Goal: Task Accomplishment & Management: Use online tool/utility

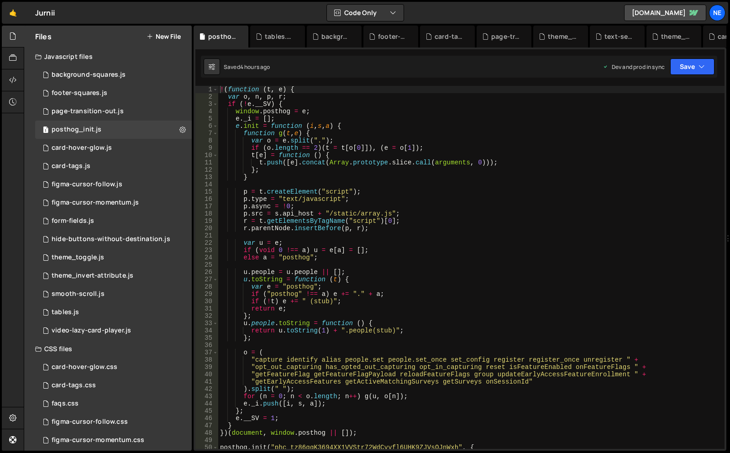
click at [314, 154] on div "! ( function ( t , e ) { var o , n , p , r ; if ( ! e . __SV ) { window . posth…" at bounding box center [471, 275] width 507 height 378
type textarea "});"
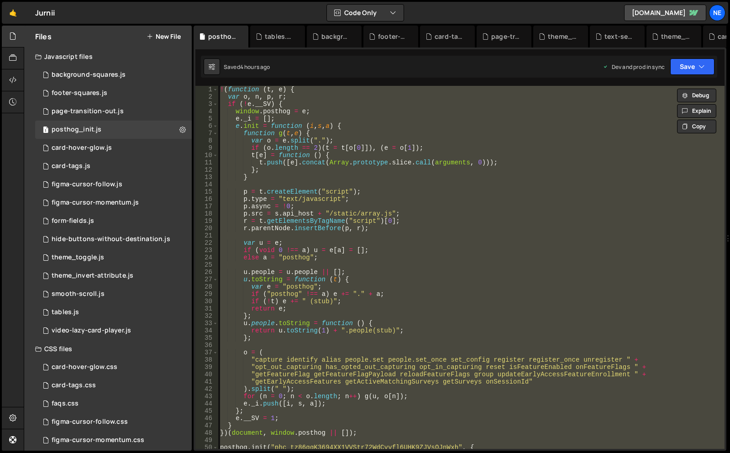
click at [290, 235] on div "! ( function ( t , e ) { var o , n , p , r ; if ( ! e . __SV ) { window . posth…" at bounding box center [471, 267] width 507 height 363
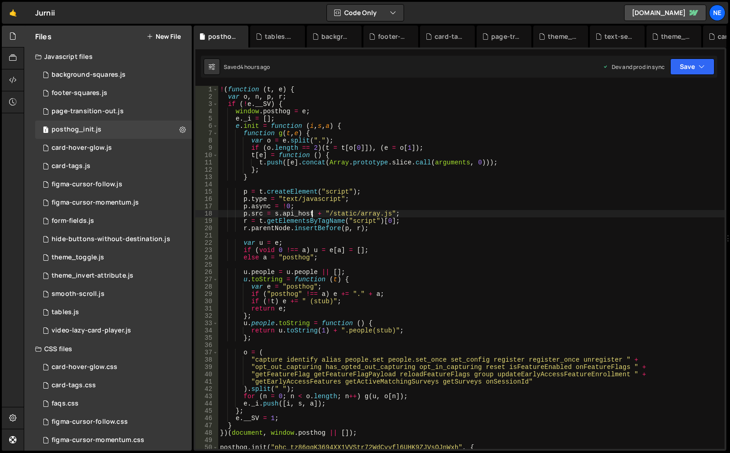
click at [311, 217] on div "! ( function ( t , e ) { var o , n , p , r ; if ( ! e . __SV ) { window . posth…" at bounding box center [471, 275] width 507 height 378
type textarea "});"
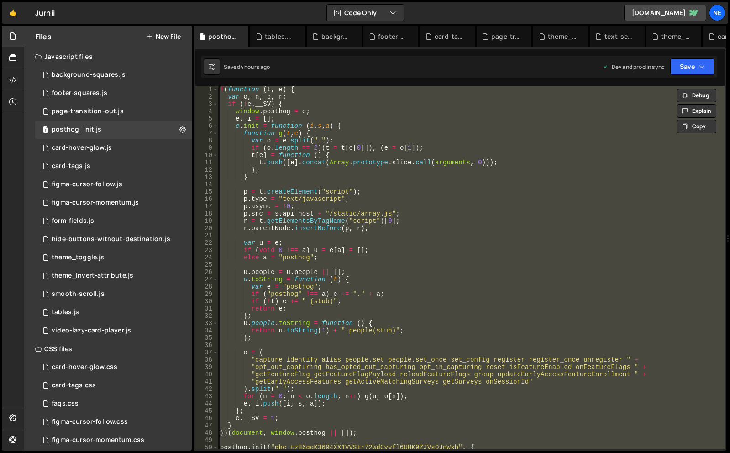
paste textarea
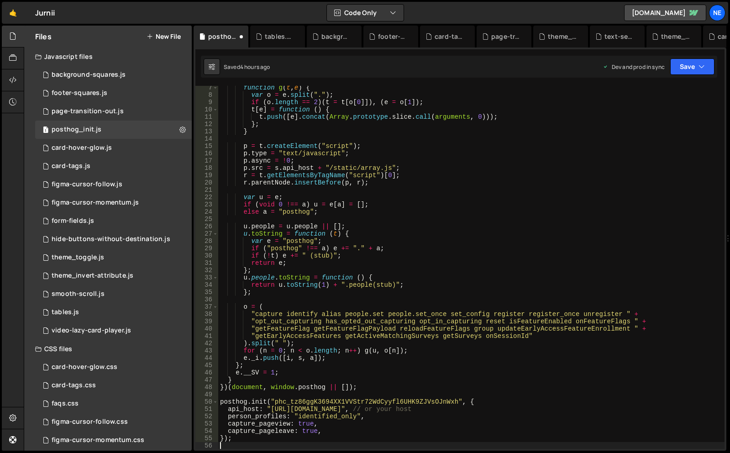
scroll to position [137, 0]
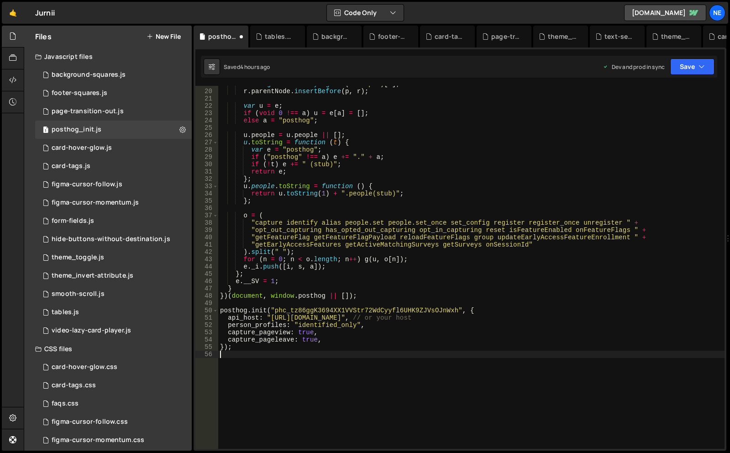
type textarea "});"
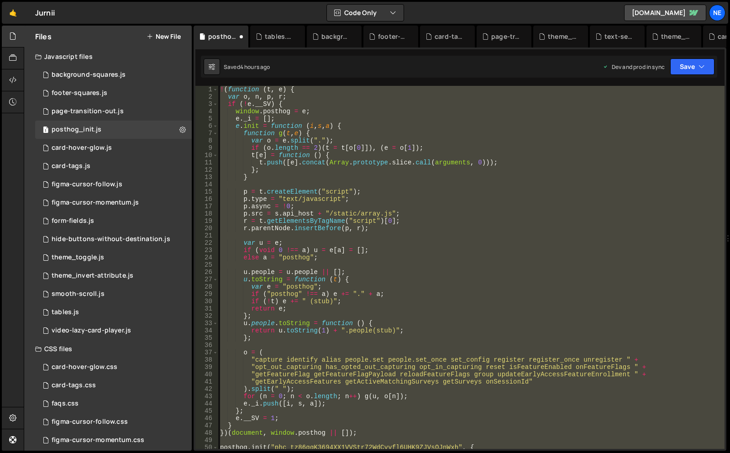
scroll to position [0, 0]
click at [179, 130] on button at bounding box center [182, 130] width 16 height 16
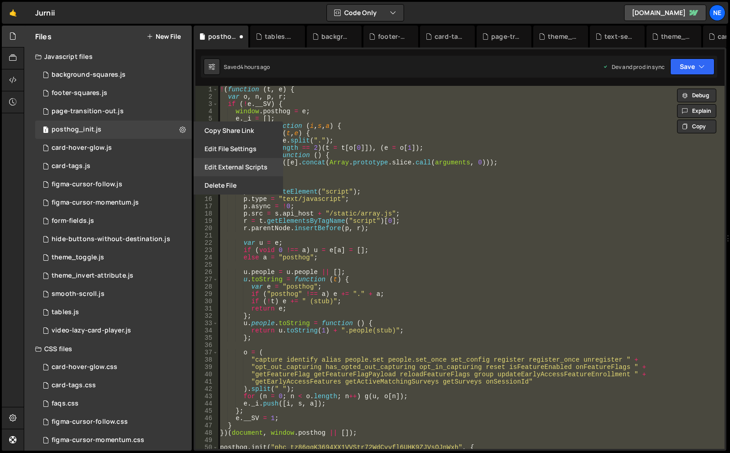
click at [219, 168] on button "Edit External Scripts" at bounding box center [239, 167] width 90 height 18
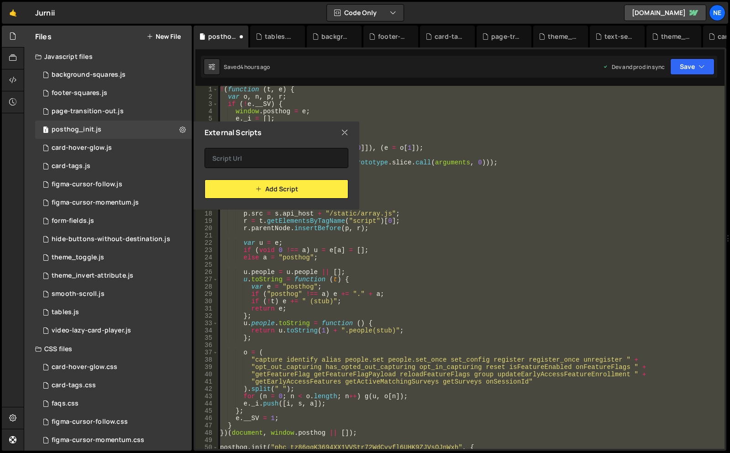
drag, startPoint x: 345, startPoint y: 132, endPoint x: 289, endPoint y: 137, distance: 56.8
click at [345, 132] on icon at bounding box center [344, 132] width 7 height 10
checkbox input "false"
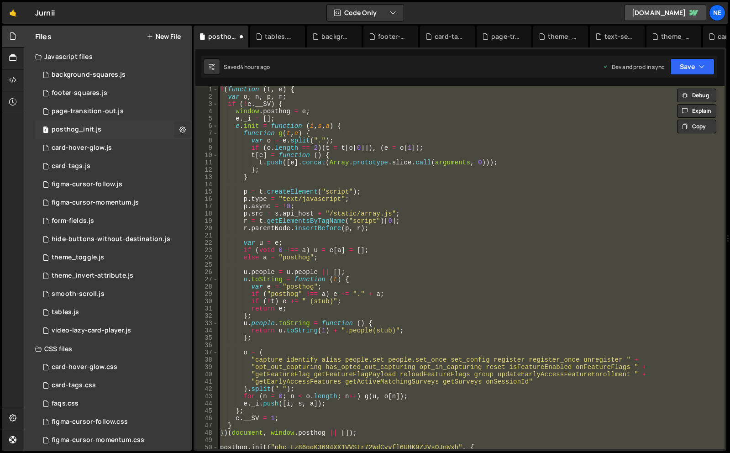
click at [180, 130] on icon at bounding box center [183, 129] width 6 height 9
type input "posthog_init"
radio input "true"
checkbox input "true"
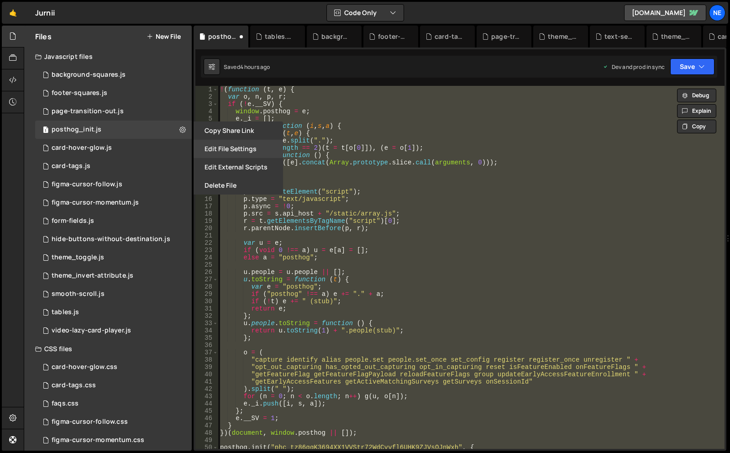
click at [224, 152] on button "Edit File Settings" at bounding box center [239, 149] width 90 height 18
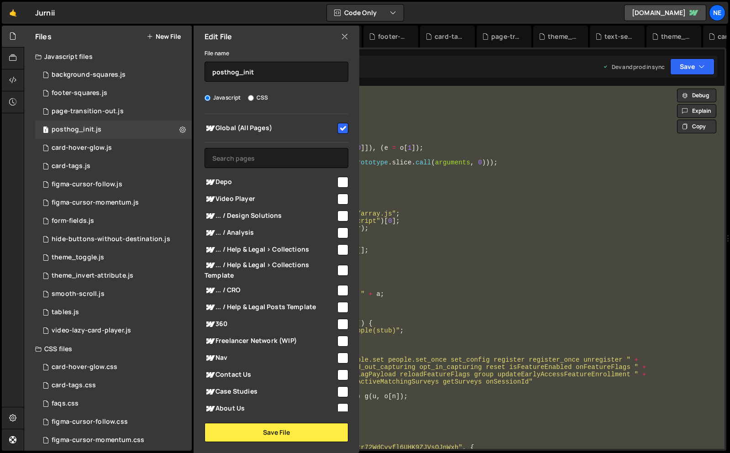
click at [345, 37] on icon at bounding box center [344, 37] width 7 height 10
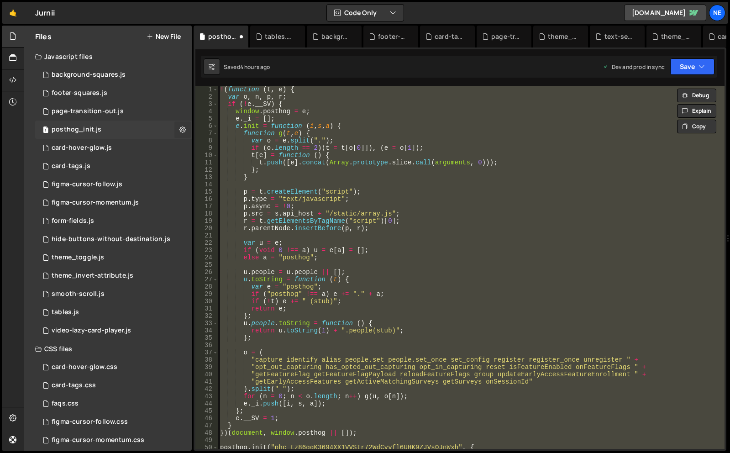
click at [184, 130] on icon at bounding box center [183, 129] width 6 height 9
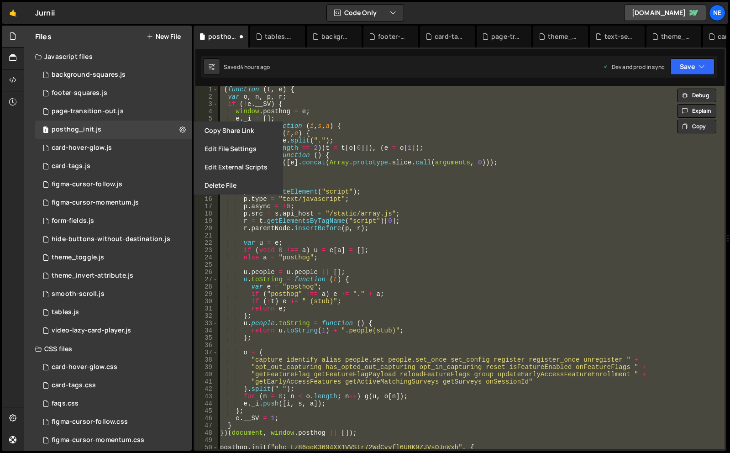
click at [198, 16] on div "🤙 Jurnii ⚠️ Code is being edited in another browser Code Only Code Only Code + …" at bounding box center [365, 13] width 727 height 22
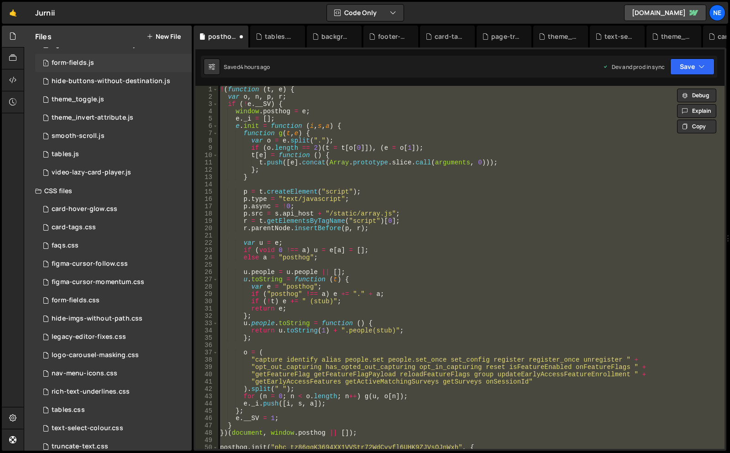
scroll to position [190, 0]
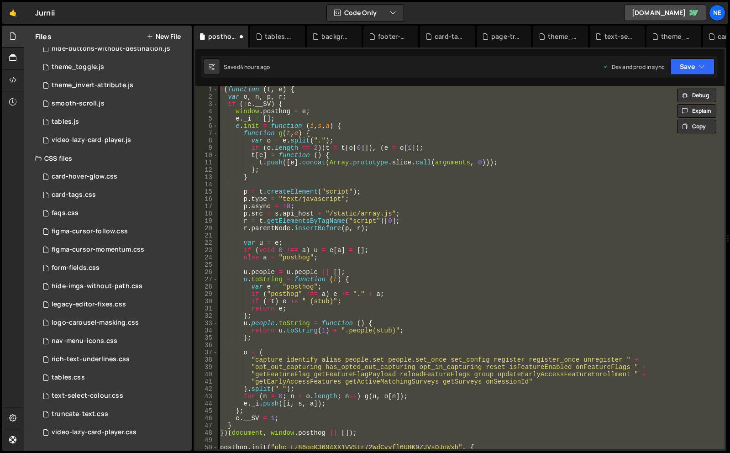
click at [312, 89] on div "! ( function ( t , e ) { var o , n , p , r ; if ( ! e . __SV ) { window . posth…" at bounding box center [471, 267] width 507 height 363
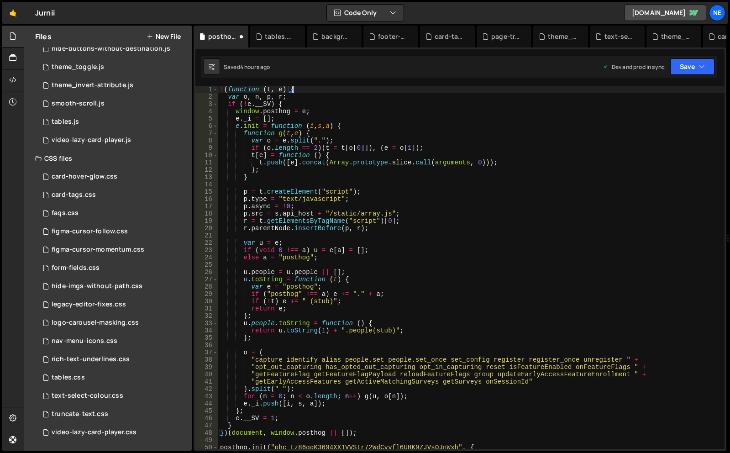
click at [221, 90] on div "! ( function ( t , e ) { var o , n , p , r ; if ( ! e . __SV ) { window . posth…" at bounding box center [471, 275] width 507 height 378
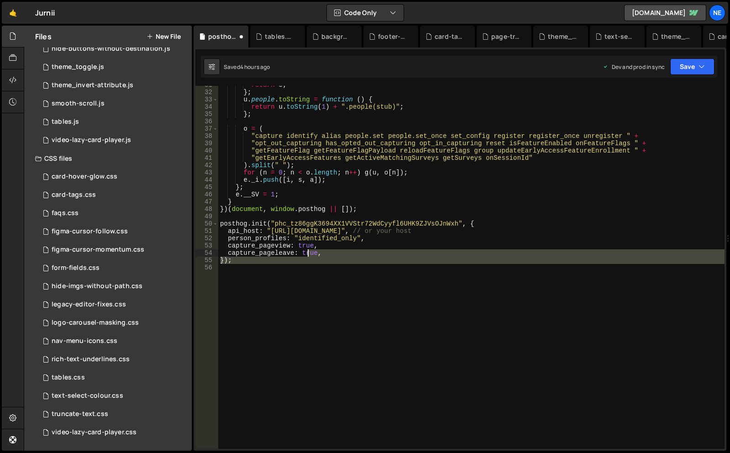
scroll to position [0, 0]
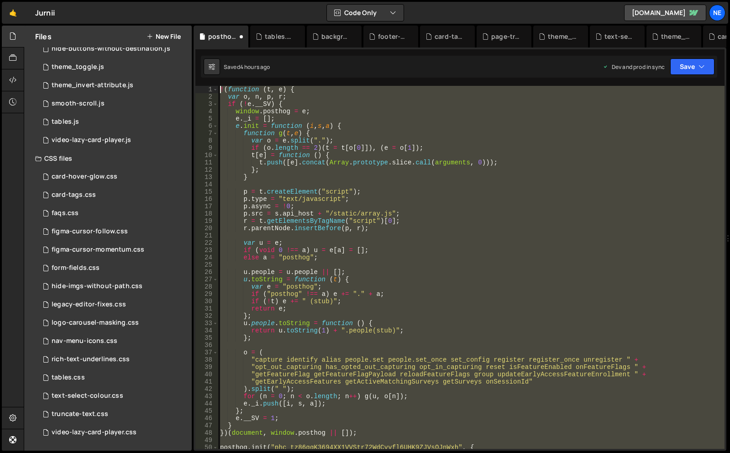
drag, startPoint x: 315, startPoint y: 264, endPoint x: 245, endPoint y: -15, distance: 287.7
click at [245, 0] on html "Projects [GEOGRAPHIC_DATA] Blog Ne Projects Your Teams Account Upgrade Logout" at bounding box center [365, 226] width 730 height 453
type textarea "!(function (t, e) { var o, n, p, r;"
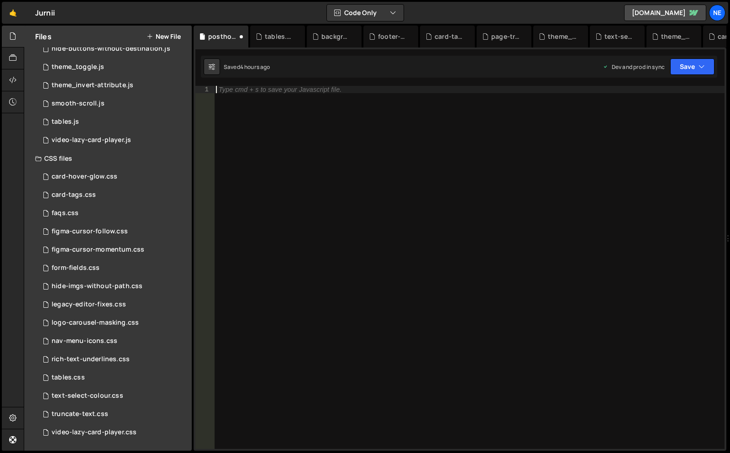
click at [291, 92] on div "Type cmd + s to save your Javascript file." at bounding box center [280, 89] width 123 height 6
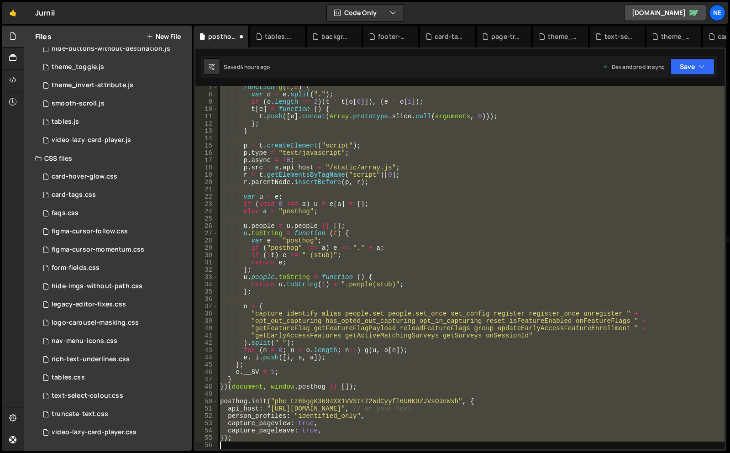
scroll to position [46, 0]
drag, startPoint x: 221, startPoint y: 87, endPoint x: 511, endPoint y: 478, distance: 487.2
click at [511, 453] on html "Projects [GEOGRAPHIC_DATA] Blog Ne Projects Your Teams Account Upgrade Logout" at bounding box center [365, 226] width 730 height 453
type textarea "});"
